Goal: Navigation & Orientation: Go to known website

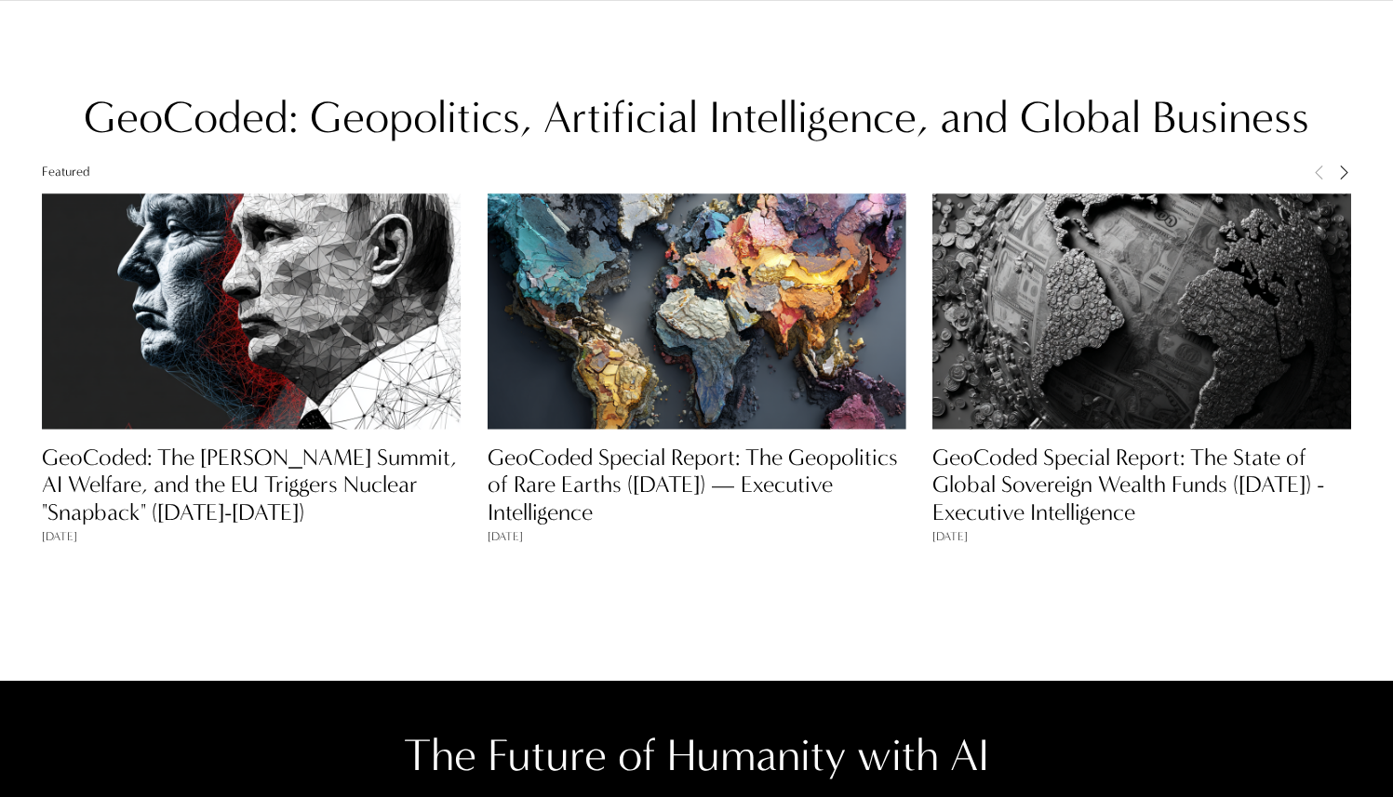
scroll to position [1432, 0]
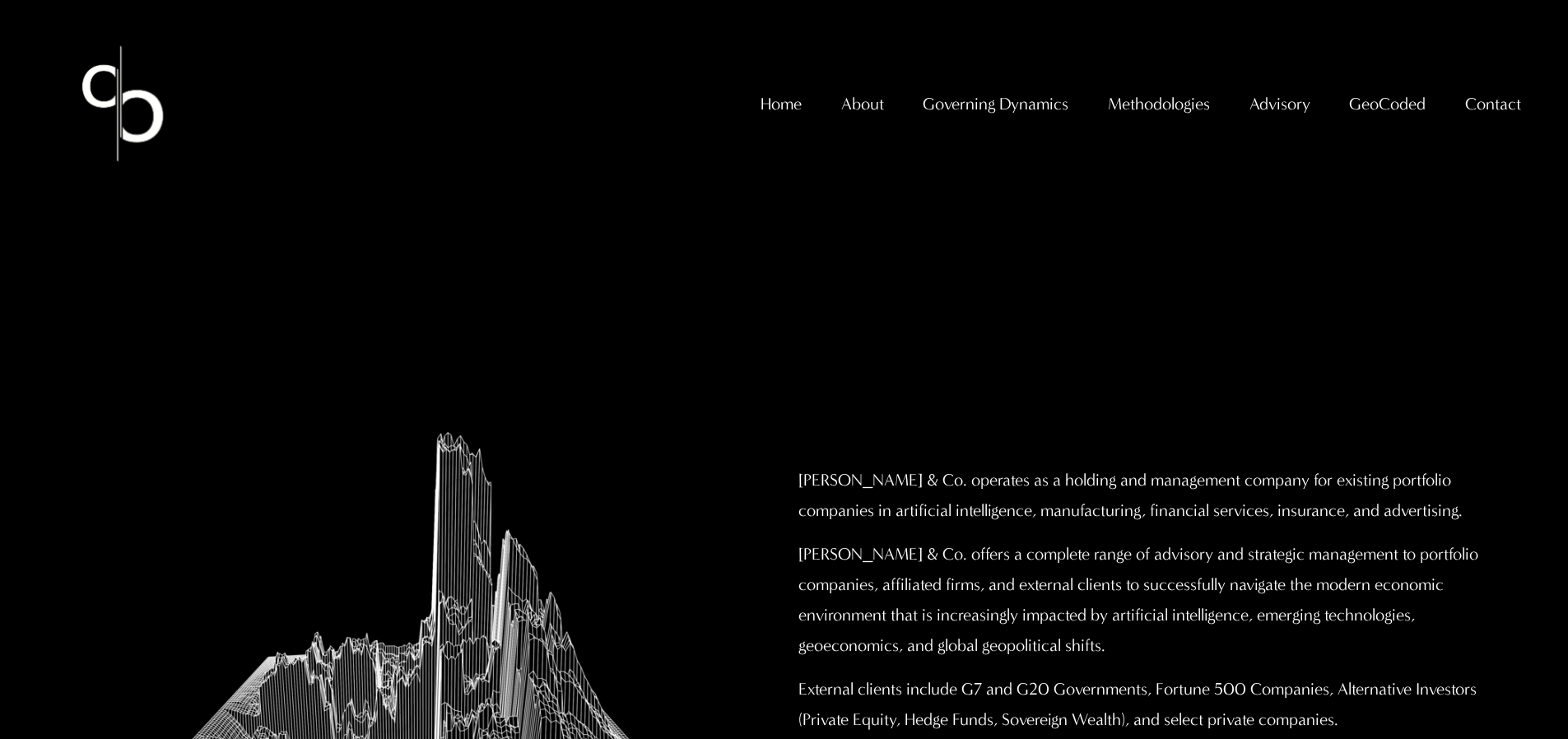
scroll to position [8, 0]
